Goal: Task Accomplishment & Management: Manage account settings

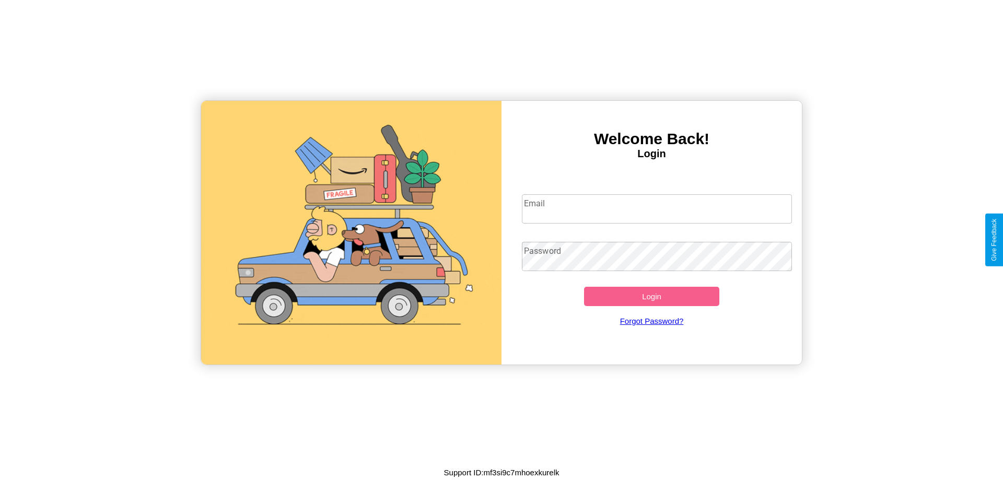
click at [657, 208] on input "Email" at bounding box center [657, 208] width 271 height 29
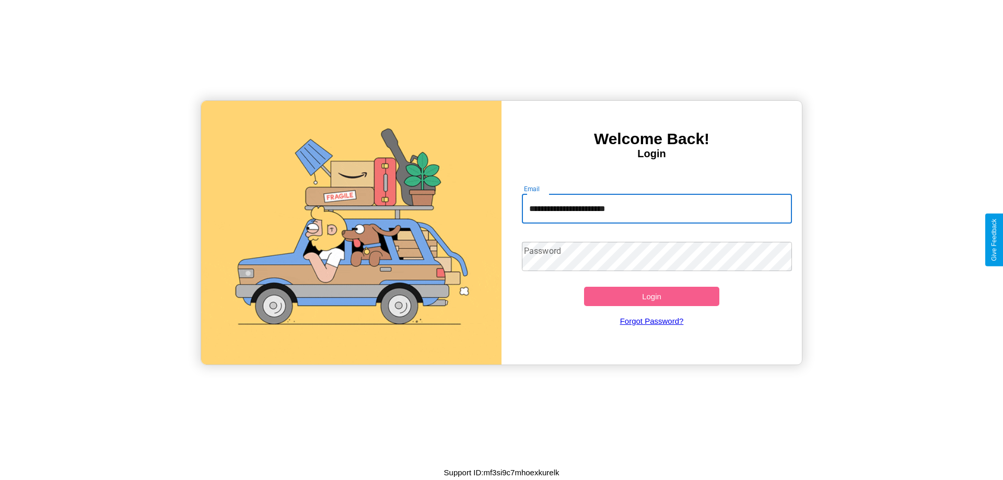
type input "**********"
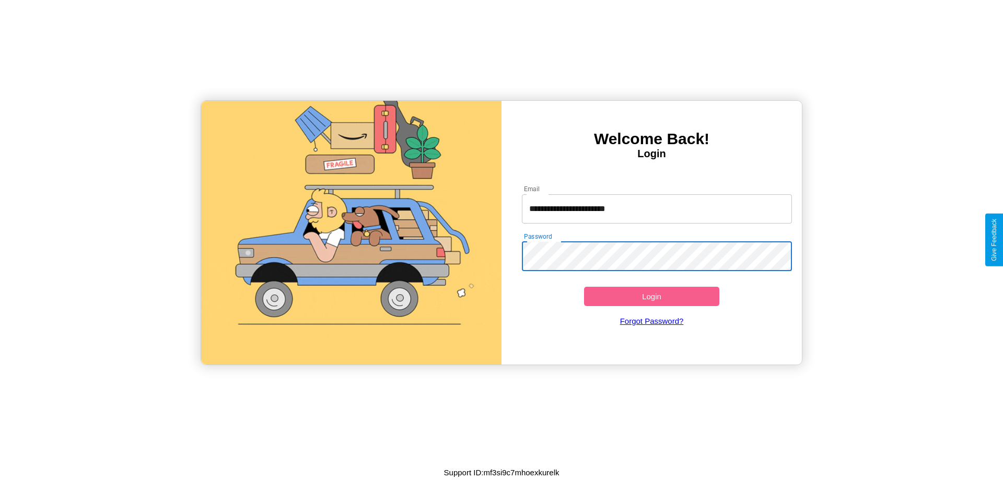
click at [652, 296] on button "Login" at bounding box center [651, 296] width 135 height 19
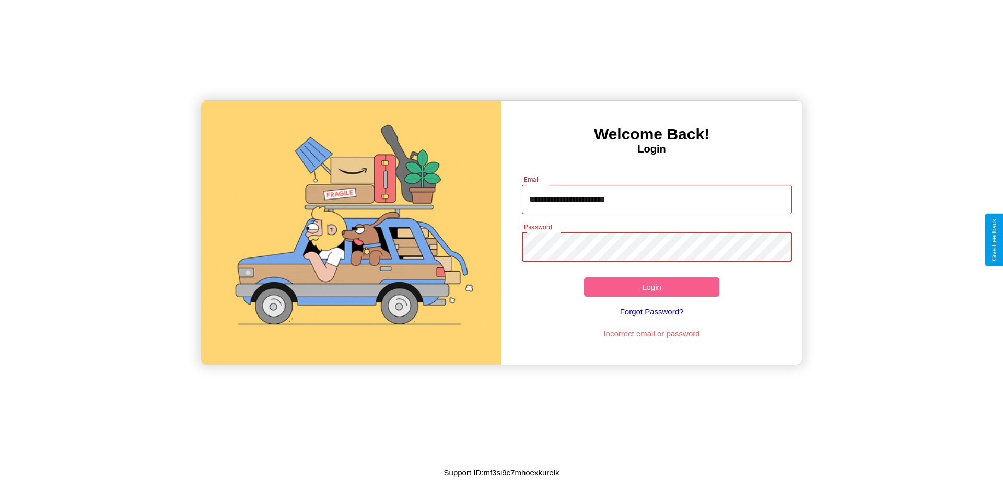
click at [652, 287] on button "Login" at bounding box center [651, 286] width 135 height 19
